Goal: Register for event/course

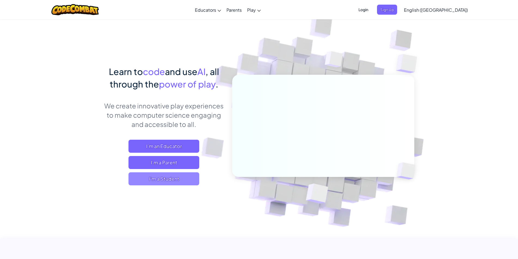
click at [188, 180] on span "I'm a Student" at bounding box center [163, 178] width 71 height 13
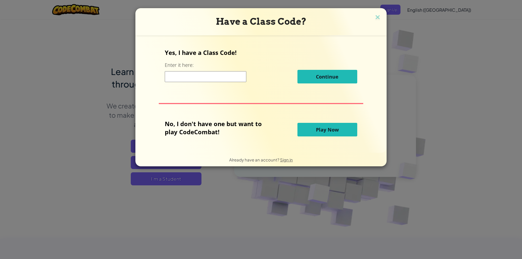
paste input "MilkKingBag"
type input "MilkKingBag"
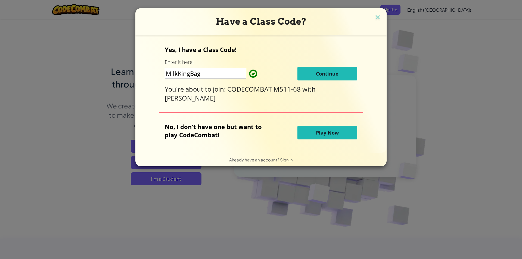
click at [329, 78] on button "Continue" at bounding box center [328, 74] width 60 height 14
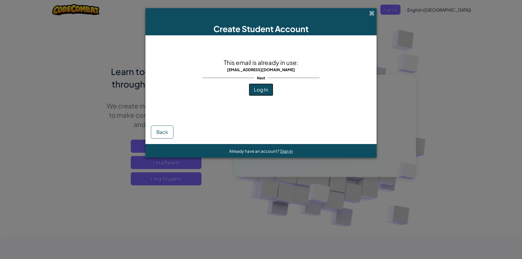
click at [259, 88] on span "Log In" at bounding box center [261, 89] width 14 height 6
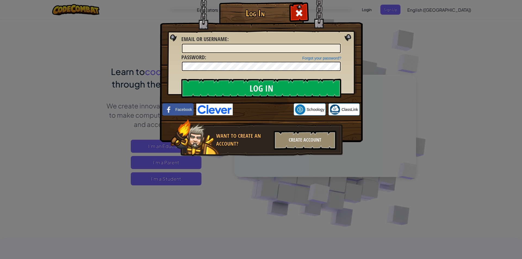
click at [391, 117] on div "Log In Unknown Error Email or Username : Forgot your password? Password : Log I…" at bounding box center [261, 129] width 522 height 259
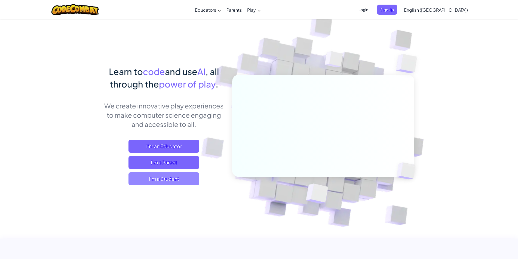
click at [169, 177] on span "I'm a Student" at bounding box center [163, 178] width 71 height 13
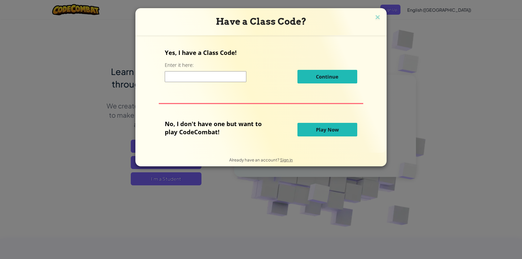
paste input "MilkKingBag"
type input "MilkKingBag"
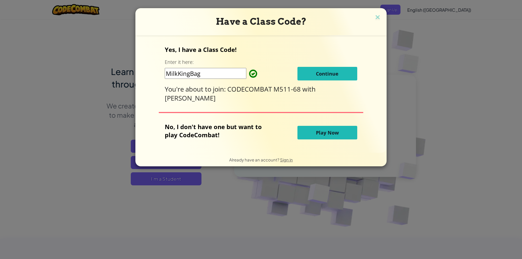
click at [320, 74] on span "Continue" at bounding box center [327, 73] width 23 height 7
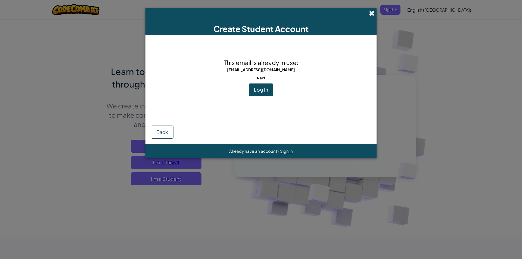
click at [372, 10] on span at bounding box center [372, 13] width 6 height 6
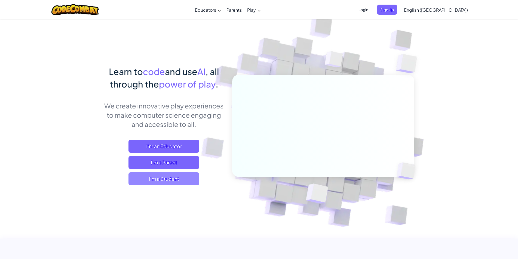
click at [185, 175] on span "I'm a Student" at bounding box center [163, 178] width 71 height 13
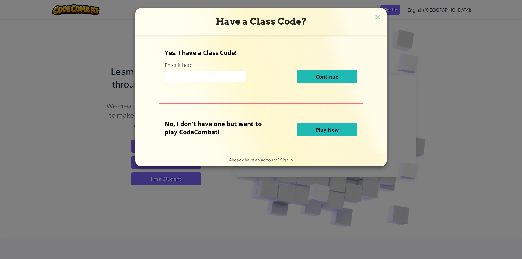
paste input "MilkKingBag"
type input "MilkKingBag"
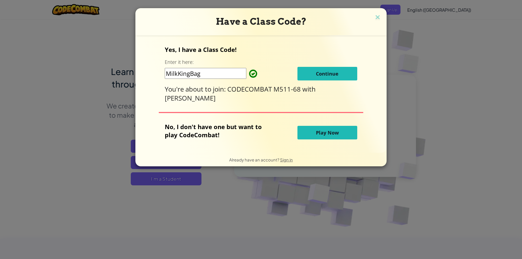
click at [337, 77] on span "Continue" at bounding box center [327, 73] width 23 height 7
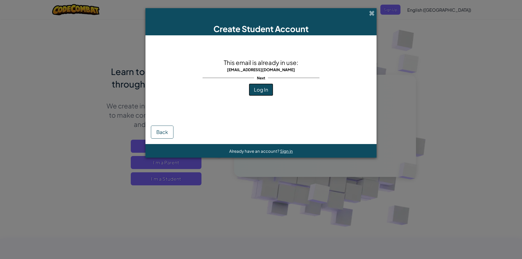
click at [262, 91] on span "Log In" at bounding box center [261, 89] width 14 height 6
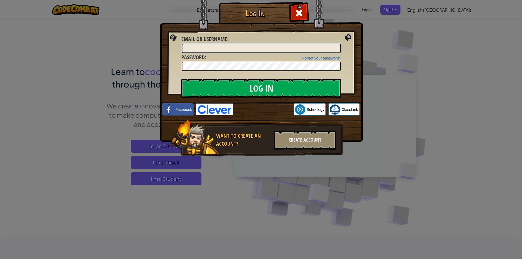
click at [247, 47] on input "Email or Username :" at bounding box center [261, 48] width 159 height 9
